Goal: Information Seeking & Learning: Learn about a topic

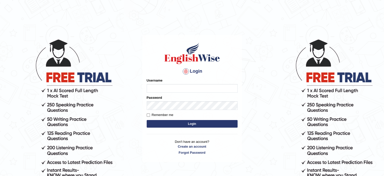
type input "[PERSON_NAME]"
drag, startPoint x: 0, startPoint y: 0, endPoint x: 200, endPoint y: 125, distance: 236.4
click at [200, 125] on button "Login" at bounding box center [192, 124] width 91 height 8
type input "[PERSON_NAME]"
click at [198, 124] on button "Login" at bounding box center [192, 124] width 91 height 8
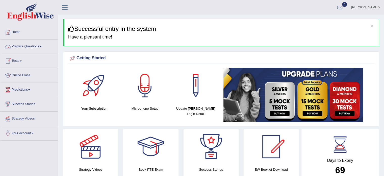
click at [39, 48] on link "Practice Questions" at bounding box center [29, 45] width 58 height 13
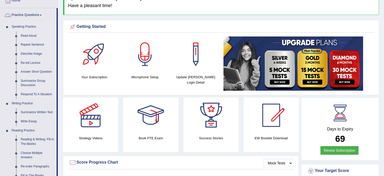
scroll to position [30, 0]
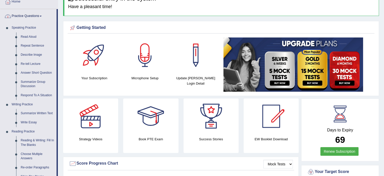
click at [43, 18] on link "Practice Questions" at bounding box center [28, 15] width 56 height 13
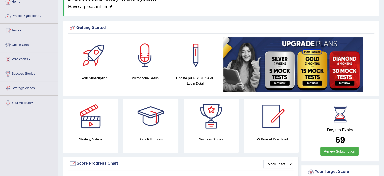
click at [43, 18] on link "Practice Questions" at bounding box center [29, 15] width 58 height 13
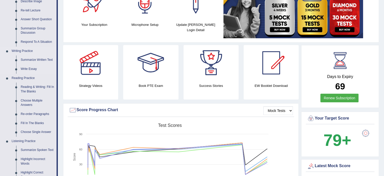
scroll to position [84, 0]
click at [40, 88] on link "Reading & Writing: Fill In The Blanks" at bounding box center [37, 88] width 38 height 13
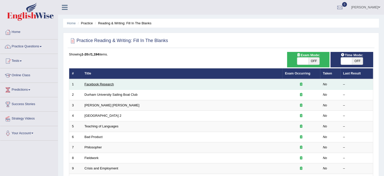
click at [96, 85] on link "Facebook Research" at bounding box center [99, 84] width 29 height 4
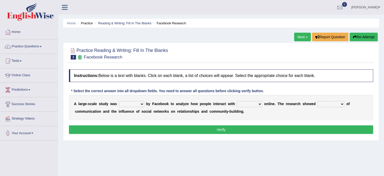
click at [128, 104] on select "surveyed had asked made" at bounding box center [131, 104] width 25 height 6
click at [119, 101] on select "surveyed had asked made" at bounding box center [131, 104] width 25 height 6
click at [140, 104] on select "surveyed had asked made" at bounding box center [131, 104] width 25 height 6
click at [119, 101] on select "surveyed had asked made" at bounding box center [131, 104] width 25 height 6
click at [141, 104] on select "surveyed had asked made" at bounding box center [131, 104] width 25 height 6
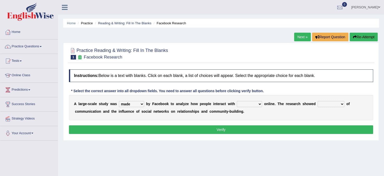
select select "had"
click at [119, 101] on select "surveyed had asked made" at bounding box center [131, 104] width 25 height 6
click at [247, 103] on select "together all each other another" at bounding box center [249, 104] width 25 height 6
select select "each other"
click at [237, 101] on select "together all each other another" at bounding box center [249, 104] width 25 height 6
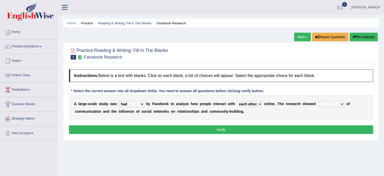
click at [323, 105] on select "advantages standards fellowships patterns" at bounding box center [331, 104] width 27 height 6
select select "patterns"
click at [318, 101] on select "advantages standards fellowships patterns" at bounding box center [331, 104] width 27 height 6
click at [298, 130] on button "Verify" at bounding box center [221, 129] width 305 height 9
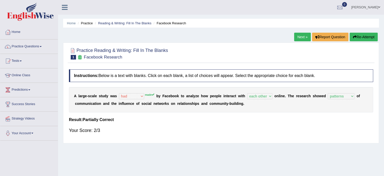
click at [305, 35] on link "Next »" at bounding box center [302, 37] width 17 height 9
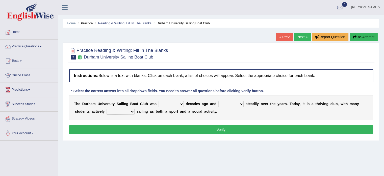
click at [173, 101] on select "found fund founded find" at bounding box center [171, 104] width 25 height 6
click at [159, 101] on select "found fund founded find" at bounding box center [171, 104] width 25 height 6
click at [182, 103] on select "found fund founded find" at bounding box center [171, 104] width 25 height 6
select select "found"
click at [159, 101] on select "found fund founded find" at bounding box center [171, 104] width 25 height 6
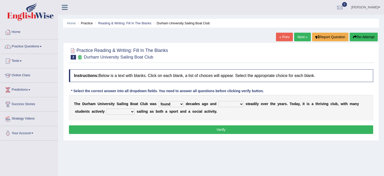
click at [226, 105] on select "grow growing has grown grown" at bounding box center [231, 104] width 25 height 6
select select "has grown"
click at [219, 101] on select "grow growing has grown grown" at bounding box center [231, 104] width 25 height 6
click at [121, 111] on select "enjoy enjoyed are enjoying enjoying" at bounding box center [121, 111] width 28 height 6
click at [128, 111] on select "enjoy enjoyed are enjoying enjoying" at bounding box center [121, 111] width 28 height 6
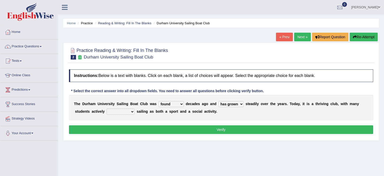
click at [128, 111] on select "enjoy enjoyed are enjoying enjoying" at bounding box center [121, 111] width 28 height 6
select select "enjoyed"
click at [107, 108] on select "enjoy enjoyed are enjoying enjoying" at bounding box center [121, 111] width 28 height 6
click at [175, 131] on button "Verify" at bounding box center [221, 129] width 305 height 9
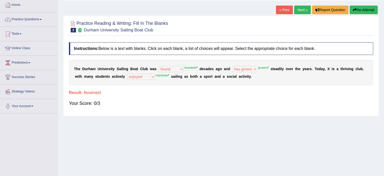
scroll to position [27, 0]
click at [362, 8] on button "Re-Attempt" at bounding box center [364, 9] width 28 height 9
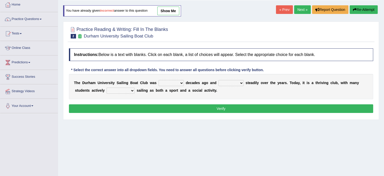
drag, startPoint x: 0, startPoint y: 0, endPoint x: 182, endPoint y: 84, distance: 200.3
click at [182, 84] on div "T h e D u r h a m U n i v e r s i t y S a i l i n g B o a t C l u b w a s found…" at bounding box center [221, 86] width 305 height 25
click at [182, 84] on select "found fund founded find" at bounding box center [171, 83] width 25 height 6
select select "founded"
click at [159, 80] on select "found fund founded find" at bounding box center [171, 83] width 25 height 6
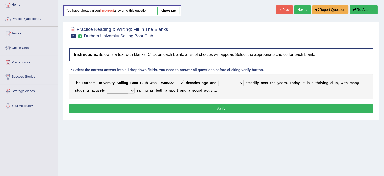
click at [238, 81] on select "grow growing has grown grown" at bounding box center [231, 83] width 25 height 6
select select "grown"
click at [219, 80] on select "grow growing has grown grown" at bounding box center [231, 83] width 25 height 6
click at [132, 88] on select "enjoy enjoyed are enjoying enjoying" at bounding box center [121, 90] width 28 height 6
click at [107, 87] on select "enjoy enjoyed are enjoying enjoying" at bounding box center [121, 90] width 28 height 6
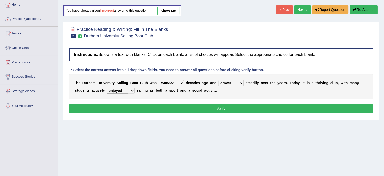
click at [131, 89] on select "enjoy enjoyed are enjoying enjoying" at bounding box center [121, 90] width 28 height 6
select select "enjoying"
click at [107, 87] on select "enjoy enjoyed are enjoying enjoying" at bounding box center [121, 90] width 28 height 6
click at [148, 107] on button "Verify" at bounding box center [221, 108] width 305 height 9
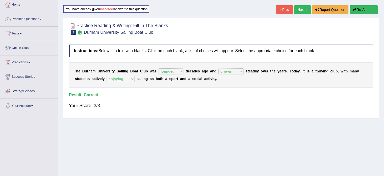
click at [298, 9] on link "Next »" at bounding box center [302, 9] width 17 height 9
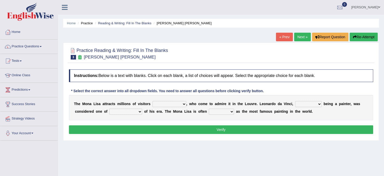
click at [182, 103] on select "around the year the all year all year round per year" at bounding box center [170, 104] width 34 height 6
click at [173, 105] on select "around the year the all year all year round per year" at bounding box center [170, 104] width 34 height 6
select select "per year"
click at [153, 101] on select "around the year the all year all year round per year" at bounding box center [170, 104] width 34 height 6
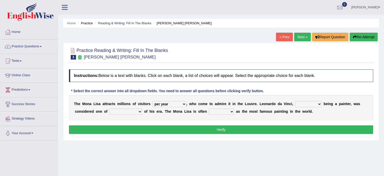
click at [184, 103] on select "around the year the all year all year round per year" at bounding box center [170, 104] width 34 height 6
click at [296, 104] on select "rather than as much as as well as as long as" at bounding box center [308, 104] width 27 height 6
select select "as well as"
click at [295, 101] on select "rather than as much as as well as as long as" at bounding box center [308, 104] width 27 height 6
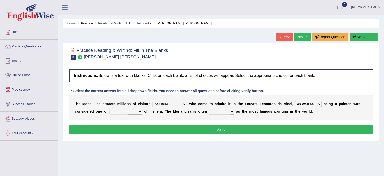
click at [319, 104] on select "rather than as much as as well as as long as" at bounding box center [308, 104] width 27 height 6
click at [295, 101] on select "rather than as much as as well as as long as" at bounding box center [308, 104] width 27 height 6
click at [119, 111] on select "better artists artist the better artist the best artists" at bounding box center [125, 111] width 33 height 6
click at [109, 108] on select "better artists artist the better artist the best artists" at bounding box center [125, 111] width 33 height 6
click at [139, 111] on select "better artists artist the better artist the best artists" at bounding box center [125, 111] width 33 height 6
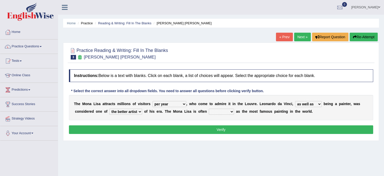
select select "the best artists"
click at [109, 108] on select "better artists artist the better artist the best artists" at bounding box center [125, 111] width 33 height 6
click at [225, 110] on select "classified suggested predicted described" at bounding box center [221, 111] width 25 height 6
select select "classified"
click at [209, 108] on select "classified suggested predicted described" at bounding box center [221, 111] width 25 height 6
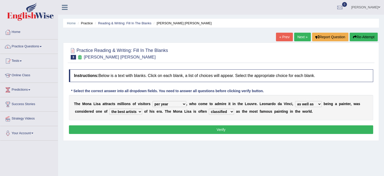
click at [224, 125] on button "Verify" at bounding box center [221, 129] width 305 height 9
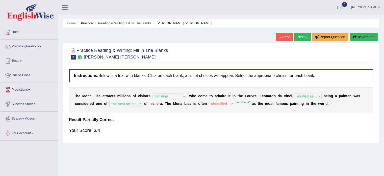
click at [294, 40] on link "Next »" at bounding box center [302, 37] width 17 height 9
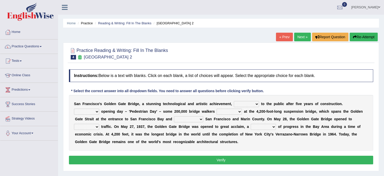
click at [241, 101] on select "opens closes appears equals" at bounding box center [246, 104] width 25 height 6
click at [234, 101] on select "opens closes appears equals" at bounding box center [246, 104] width 25 height 6
click at [248, 103] on select "opens closes appears equals" at bounding box center [246, 104] width 25 height 6
select select "opens"
click at [234, 101] on select "opens closes appears equals" at bounding box center [246, 104] width 25 height 6
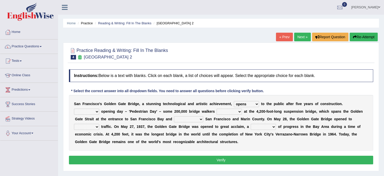
click at [98, 109] on select "On During Since When" at bounding box center [86, 111] width 25 height 6
select select "On"
click at [74, 108] on select "On During Since When" at bounding box center [86, 111] width 25 height 6
click at [226, 112] on select "stationed looked marveled laughed" at bounding box center [229, 111] width 25 height 6
select select "looked"
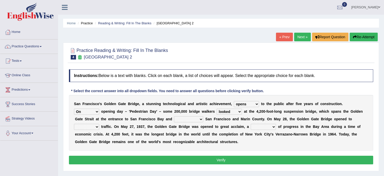
click at [217, 108] on select "stationed looked marveled laughed" at bounding box center [229, 111] width 25 height 6
click at [199, 120] on select "separates connects channels differentiates" at bounding box center [188, 119] width 29 height 6
select select "connects"
click at [174, 116] on select "separates connects channels differentiates" at bounding box center [188, 119] width 29 height 6
click at [91, 126] on select "aquatic vehicular airborne watertight" at bounding box center [86, 127] width 25 height 6
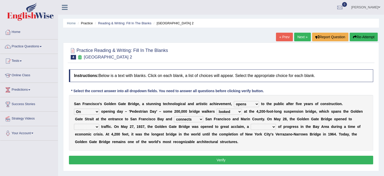
select select "vehicular"
click at [74, 124] on select "aquatic vehicular airborne watertight" at bounding box center [86, 127] width 25 height 6
click at [222, 125] on b "g" at bounding box center [222, 126] width 2 height 4
click at [264, 125] on select "denial symbol technique yield" at bounding box center [263, 127] width 25 height 6
select select "symbol"
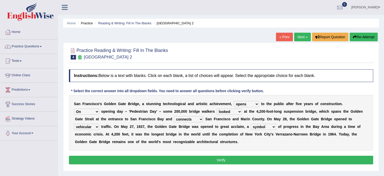
click at [251, 124] on select "denial symbol technique yield" at bounding box center [263, 127] width 25 height 6
click at [255, 156] on button "Verify" at bounding box center [221, 159] width 305 height 9
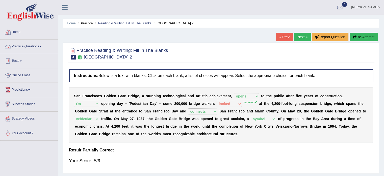
click at [40, 44] on link "Practice Questions" at bounding box center [29, 45] width 58 height 13
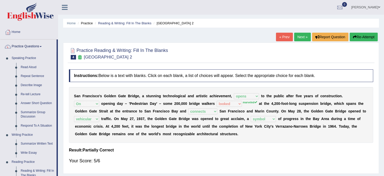
click at [307, 38] on link "Next »" at bounding box center [302, 37] width 17 height 9
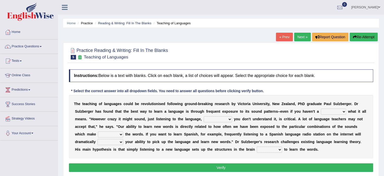
click at [334, 111] on select "dew claw clue due" at bounding box center [333, 111] width 25 height 6
select select "clue"
click at [321, 108] on select "dew claw clue due" at bounding box center [333, 111] width 25 height 6
click at [330, 134] on b "n" at bounding box center [330, 134] width 2 height 4
click at [214, 122] on div "T h e t e a c h i n g o f l a n g u a g e s c o u l d b e r e v o l u t i o n i…" at bounding box center [221, 126] width 305 height 63
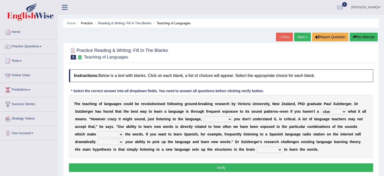
click at [219, 120] on select "but also all together even though if so" at bounding box center [218, 119] width 28 height 6
select select "all together"
click at [204, 116] on select "but also all together even though if so" at bounding box center [218, 119] width 28 height 6
click at [116, 134] on select "down up of on" at bounding box center [110, 134] width 25 height 6
select select "up"
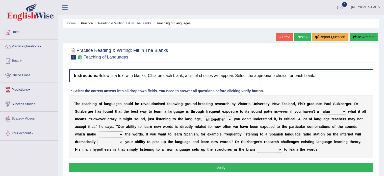
click at [98, 131] on select "down up of on" at bounding box center [110, 134] width 25 height 6
click at [115, 141] on select "evaluate exaggerate describe boost" at bounding box center [111, 142] width 26 height 6
select select "boost"
click at [98, 139] on select "evaluate exaggerate describe boost" at bounding box center [111, 142] width 26 height 6
click at [273, 149] on select "requiring required directed to require" at bounding box center [269, 149] width 25 height 6
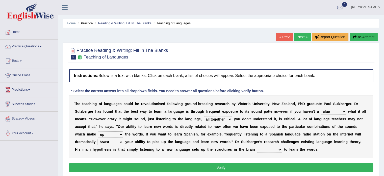
click at [273, 149] on select "requiring required directed to require" at bounding box center [269, 149] width 25 height 6
click at [261, 148] on select "requiring required directed to require" at bounding box center [269, 149] width 25 height 6
select select "required"
click at [257, 146] on select "requiring required directed to require" at bounding box center [269, 149] width 25 height 6
click at [271, 167] on button "Verify" at bounding box center [221, 167] width 305 height 9
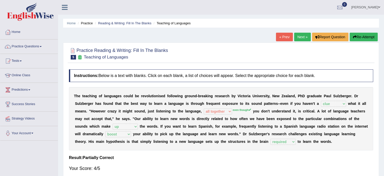
click at [301, 33] on link "Next »" at bounding box center [302, 37] width 17 height 9
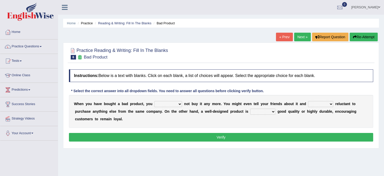
click at [156, 103] on select "would have should have should" at bounding box center [168, 104] width 28 height 6
click at [154, 101] on select "would have should have should" at bounding box center [168, 104] width 28 height 6
click at [170, 103] on select "would have should have should" at bounding box center [168, 104] width 28 height 6
select select "should"
click at [154, 101] on select "would have should have should" at bounding box center [168, 104] width 28 height 6
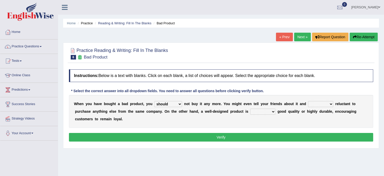
click at [181, 104] on select "would have should have should" at bounding box center [168, 104] width 28 height 6
click at [314, 103] on select "is are be being" at bounding box center [320, 104] width 25 height 6
click at [308, 101] on select "is are be being" at bounding box center [320, 104] width 25 height 6
click at [326, 103] on select "is are be being" at bounding box center [320, 104] width 25 height 6
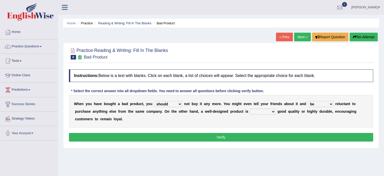
click at [308, 101] on select "is are be being" at bounding box center [320, 104] width 25 height 6
drag, startPoint x: 328, startPoint y: 106, endPoint x: 324, endPoint y: 132, distance: 26.2
click at [324, 132] on div "Instructions: Below is a text with blanks. Click on each blank, a list of choic…" at bounding box center [221, 106] width 307 height 79
select select "being"
click at [308, 101] on select "is are be being" at bounding box center [320, 104] width 25 height 6
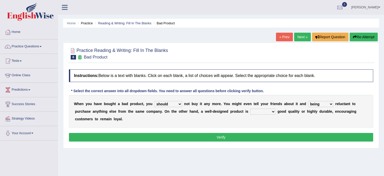
click at [264, 113] on div "W h e n y o u h a v e b o u g h t a b a d p r o d u c t , y o u would have shou…" at bounding box center [221, 111] width 305 height 33
click at [264, 113] on select "both also neither either" at bounding box center [262, 111] width 25 height 6
select select "neither"
click at [250, 108] on select "both also neither either" at bounding box center [262, 111] width 25 height 6
click at [270, 110] on select "both also neither either" at bounding box center [262, 111] width 25 height 6
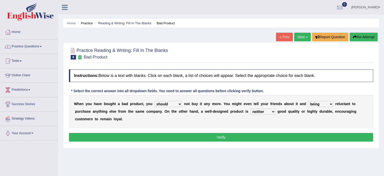
click at [270, 110] on select "both also neither either" at bounding box center [262, 111] width 25 height 6
click at [258, 135] on button "Verify" at bounding box center [221, 137] width 305 height 9
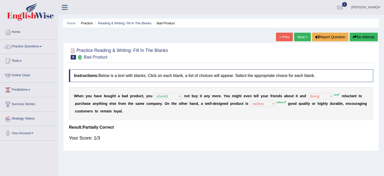
click at [361, 37] on button "Re-Attempt" at bounding box center [364, 37] width 28 height 9
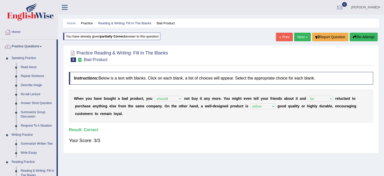
select select "should"
select select "be"
select select "either"
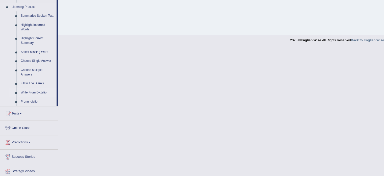
scroll to position [221, 0]
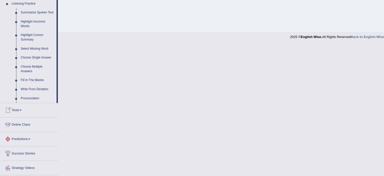
click at [22, 110] on span at bounding box center [21, 109] width 2 height 1
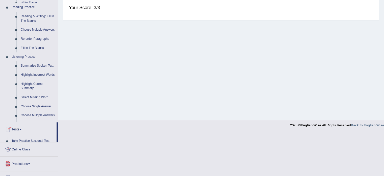
scroll to position [55, 0]
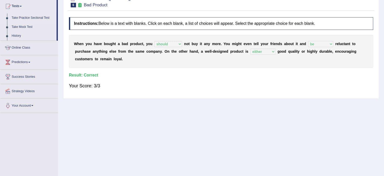
click at [30, 16] on link "Take Practice Sectional Test" at bounding box center [32, 17] width 47 height 9
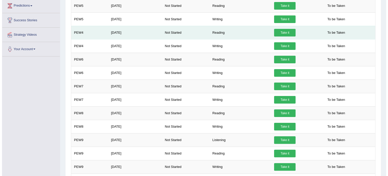
scroll to position [111, 0]
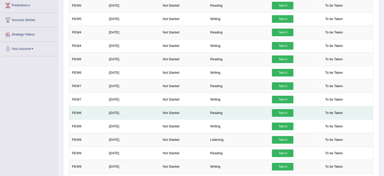
click at [286, 112] on link "Take it" at bounding box center [282, 113] width 21 height 8
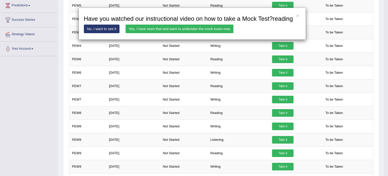
click at [173, 30] on link "Yes, I have seen that and want to undertake the mock exam now" at bounding box center [180, 29] width 108 height 9
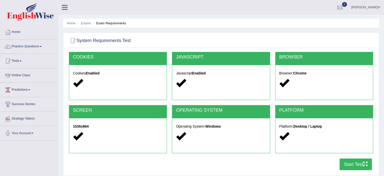
click at [365, 166] on button "Start Test" at bounding box center [356, 164] width 32 height 12
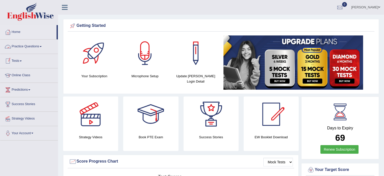
click at [41, 45] on link "Practice Questions" at bounding box center [29, 45] width 58 height 13
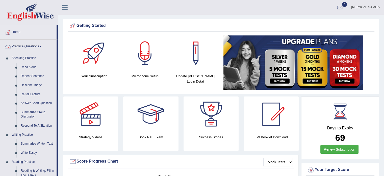
click at [42, 46] on span at bounding box center [41, 46] width 2 height 1
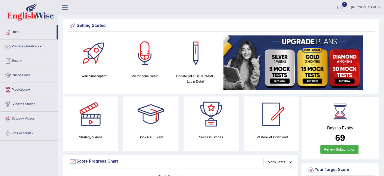
click at [21, 61] on link "Tests" at bounding box center [29, 60] width 58 height 13
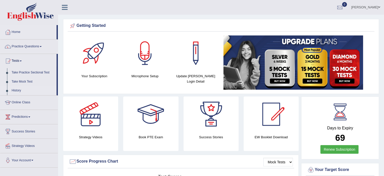
click at [16, 88] on link "History" at bounding box center [32, 90] width 47 height 9
click at [16, 89] on link "History" at bounding box center [32, 90] width 47 height 9
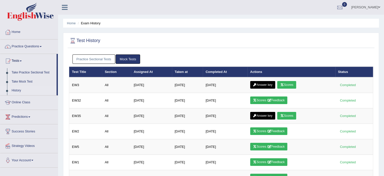
click at [90, 54] on link "Practice Sectional Tests" at bounding box center [94, 58] width 43 height 9
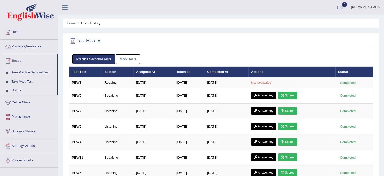
click at [21, 62] on link "Tests" at bounding box center [28, 60] width 56 height 13
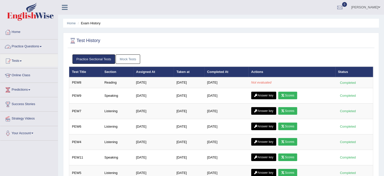
click at [37, 46] on link "Practice Questions" at bounding box center [29, 45] width 58 height 13
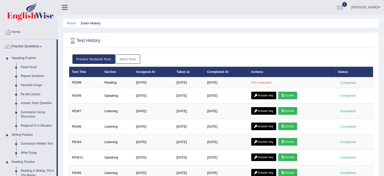
click at [37, 46] on link "Practice Questions" at bounding box center [28, 45] width 56 height 13
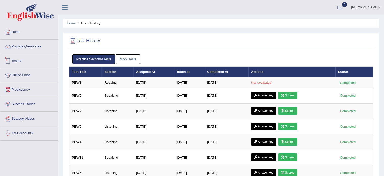
click at [32, 69] on link "Online Class" at bounding box center [29, 74] width 58 height 13
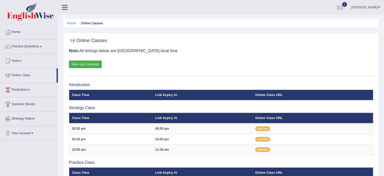
click at [22, 62] on link "Tests" at bounding box center [29, 60] width 58 height 13
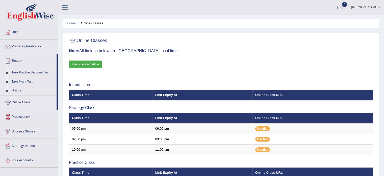
click at [87, 63] on link "View class schedule" at bounding box center [85, 64] width 33 height 8
click at [24, 79] on link "Take Mock Test" at bounding box center [32, 81] width 47 height 9
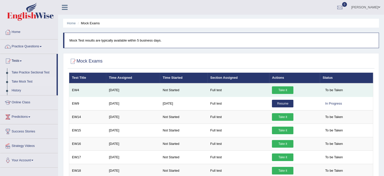
click at [274, 90] on link "Take it" at bounding box center [282, 90] width 21 height 8
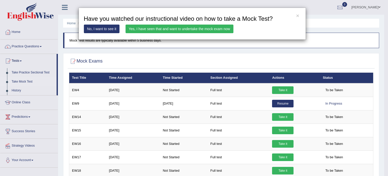
click at [201, 29] on link "Yes, I have seen that and want to undertake the mock exam now" at bounding box center [180, 29] width 108 height 9
